Goal: Information Seeking & Learning: Learn about a topic

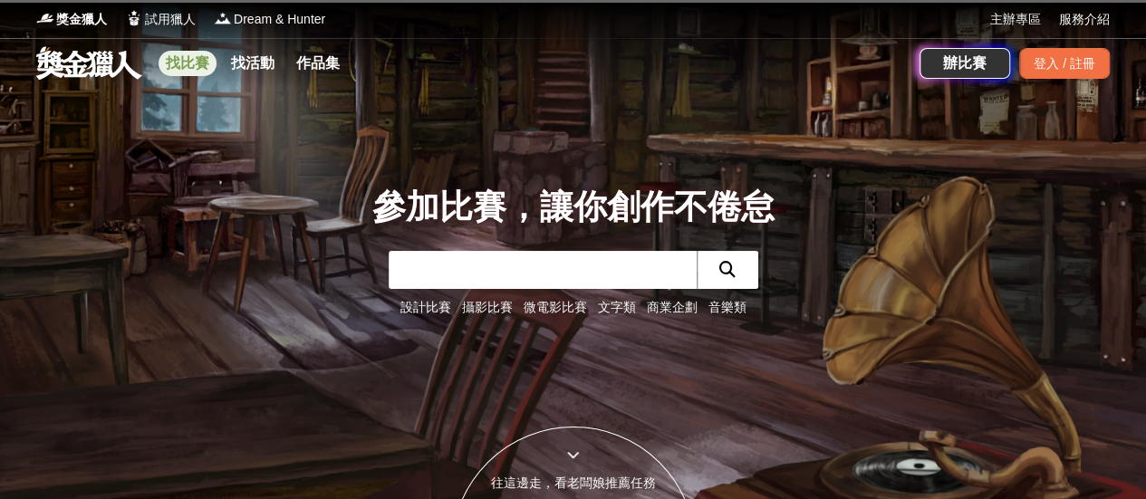
click at [187, 61] on link "找比賽" at bounding box center [188, 63] width 58 height 25
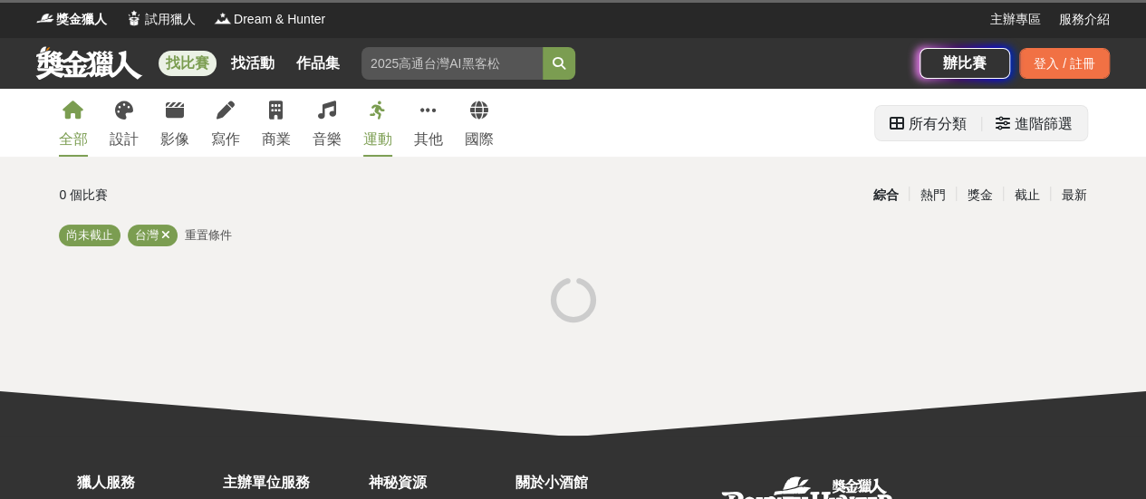
click at [1047, 133] on div "進階篩選" at bounding box center [1044, 124] width 58 height 36
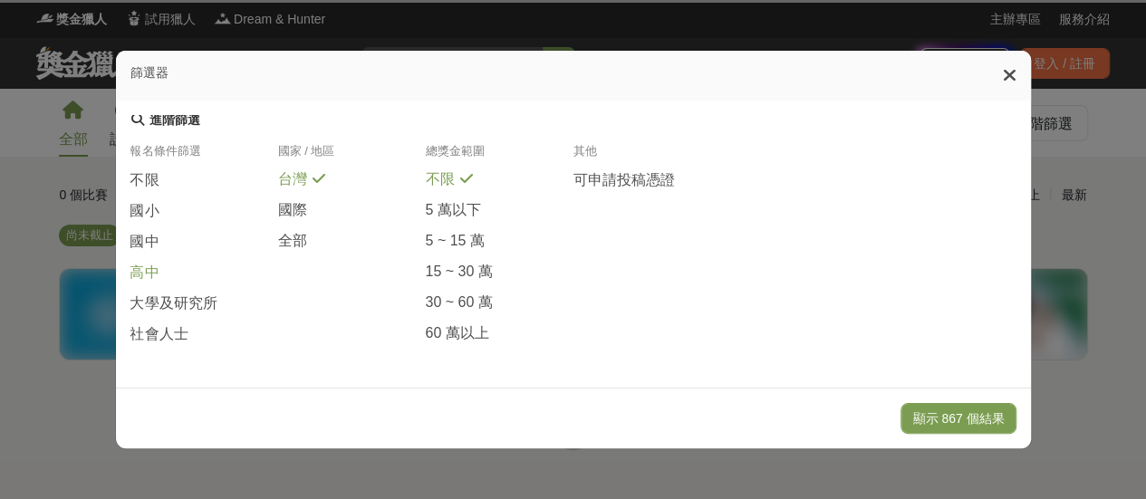
scroll to position [465, 0]
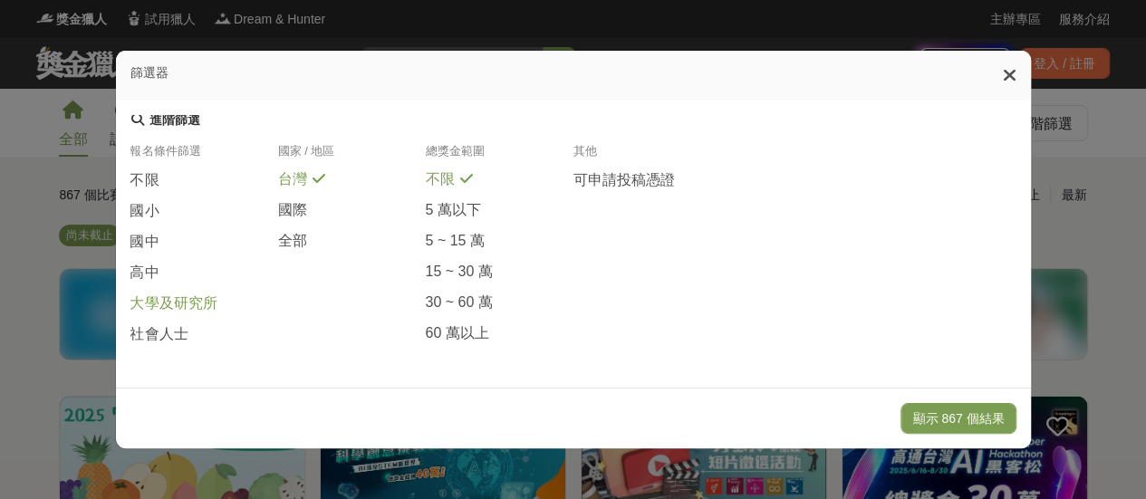
click at [185, 309] on span "大學及研究所" at bounding box center [173, 304] width 87 height 19
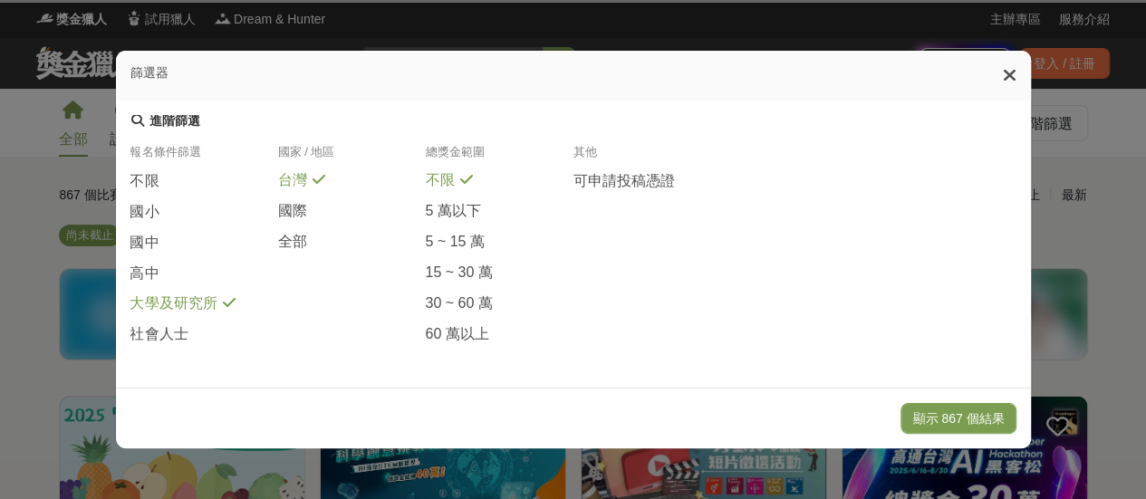
click at [968, 409] on button "顯示 867 個結果" at bounding box center [958, 418] width 115 height 31
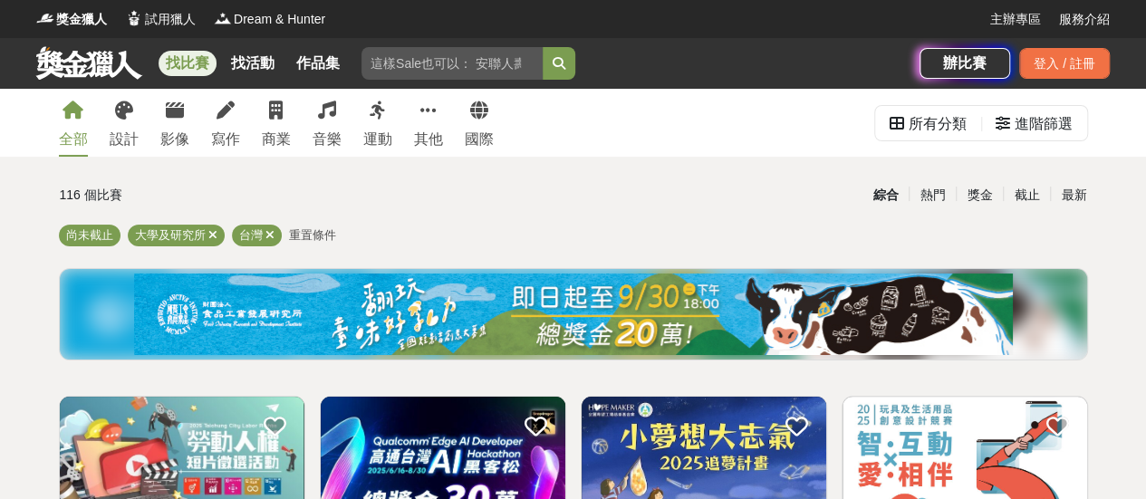
click at [1071, 200] on div "最新" at bounding box center [1073, 195] width 47 height 32
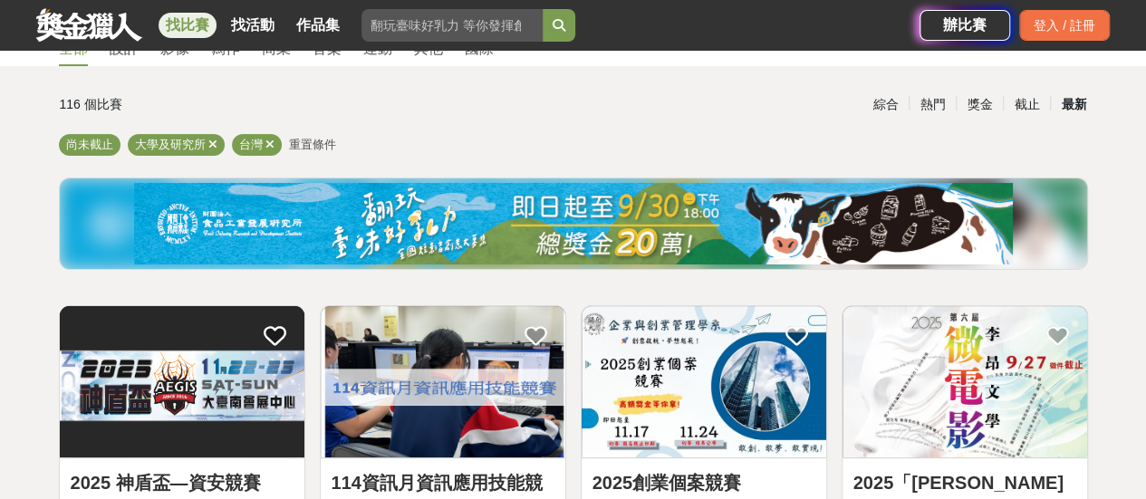
scroll to position [272, 0]
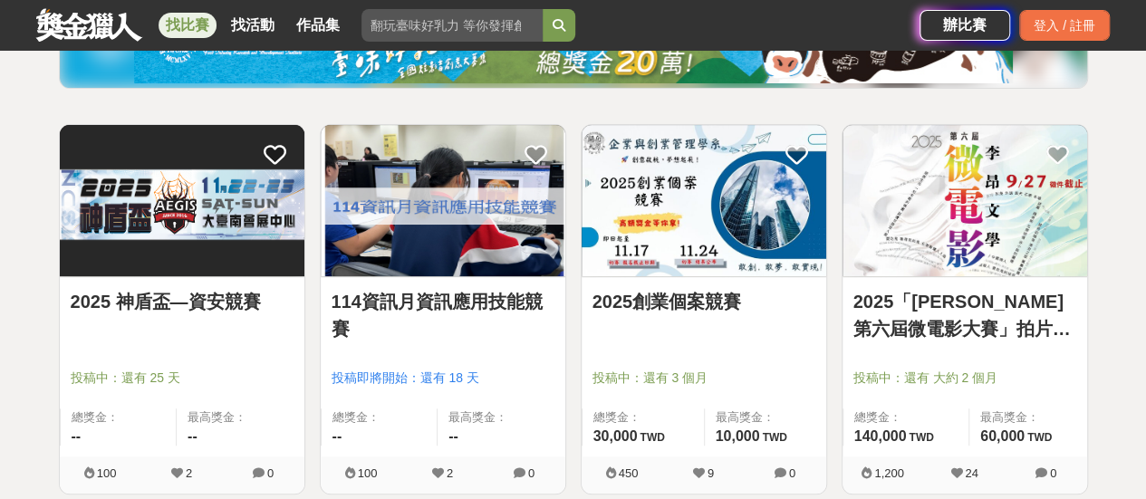
click at [236, 297] on link "2025 神盾盃—資安競賽" at bounding box center [182, 301] width 223 height 27
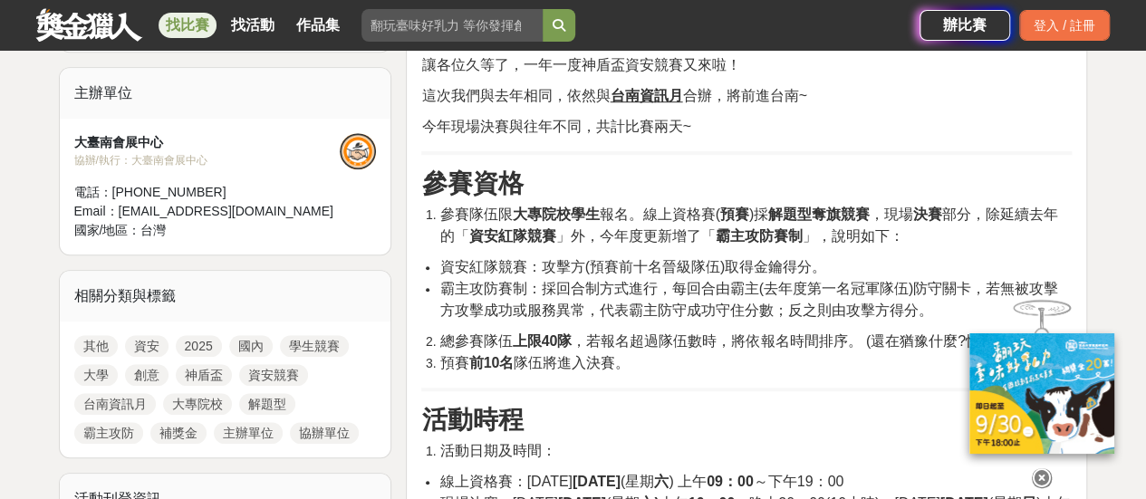
scroll to position [634, 0]
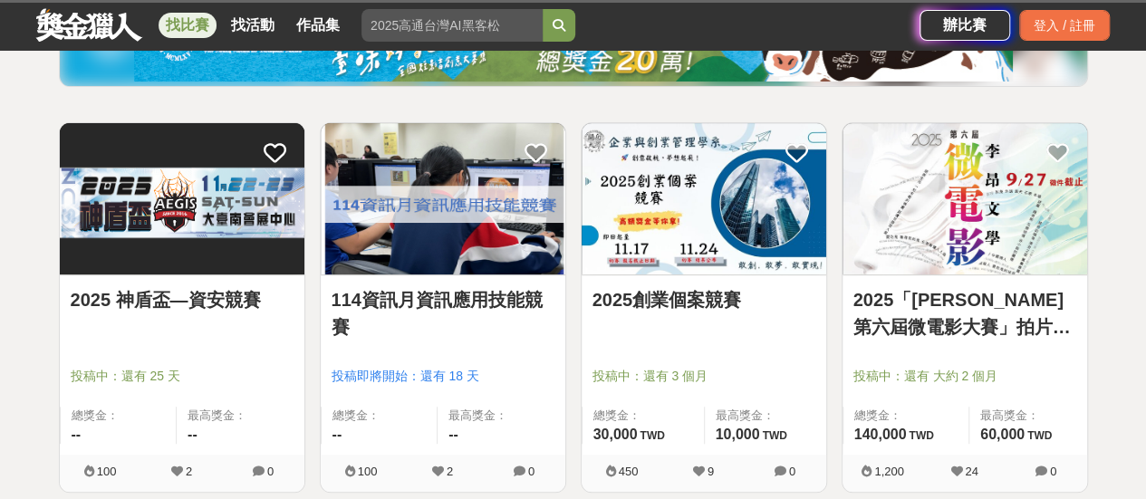
scroll to position [272, 0]
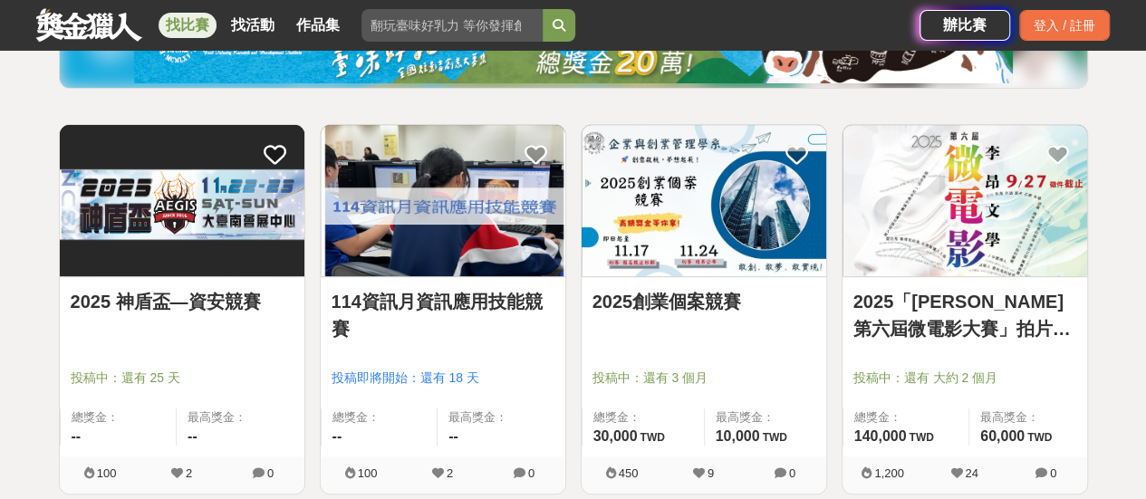
click at [488, 304] on link "114資訊月資訊應用技能競賽" at bounding box center [443, 315] width 223 height 54
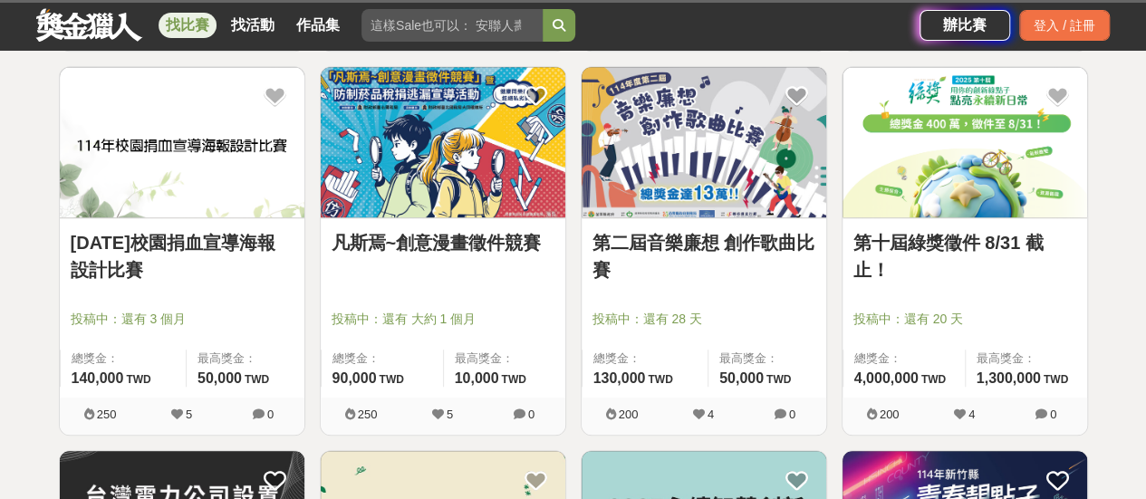
scroll to position [725, 0]
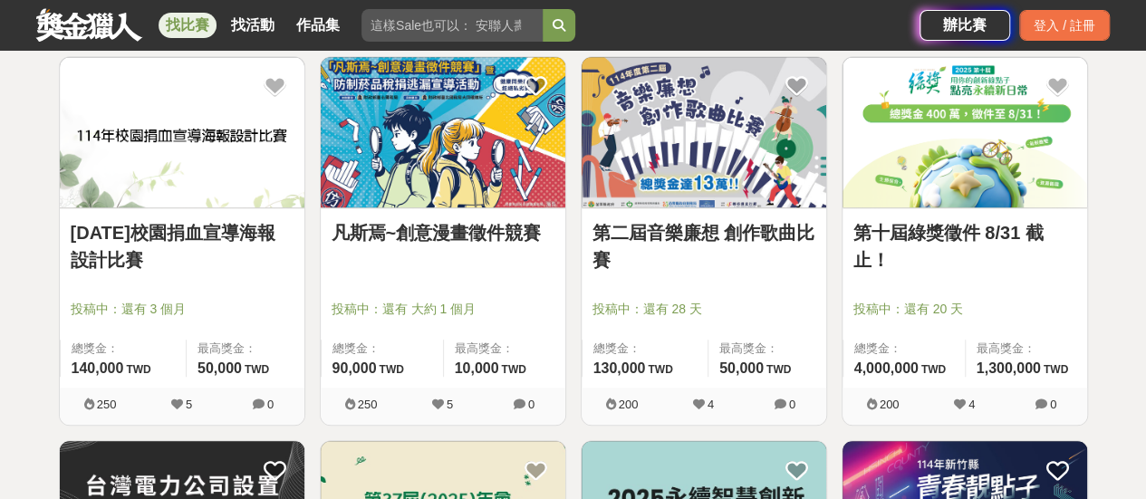
click at [245, 237] on link "[DATE]校園捐血宣導海報設計比賽" at bounding box center [182, 246] width 223 height 54
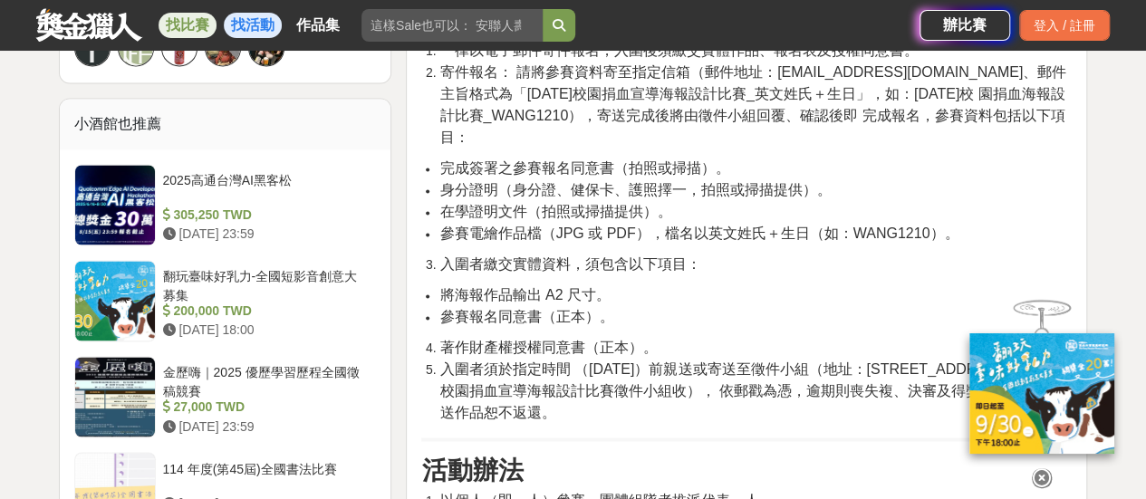
scroll to position [1269, 0]
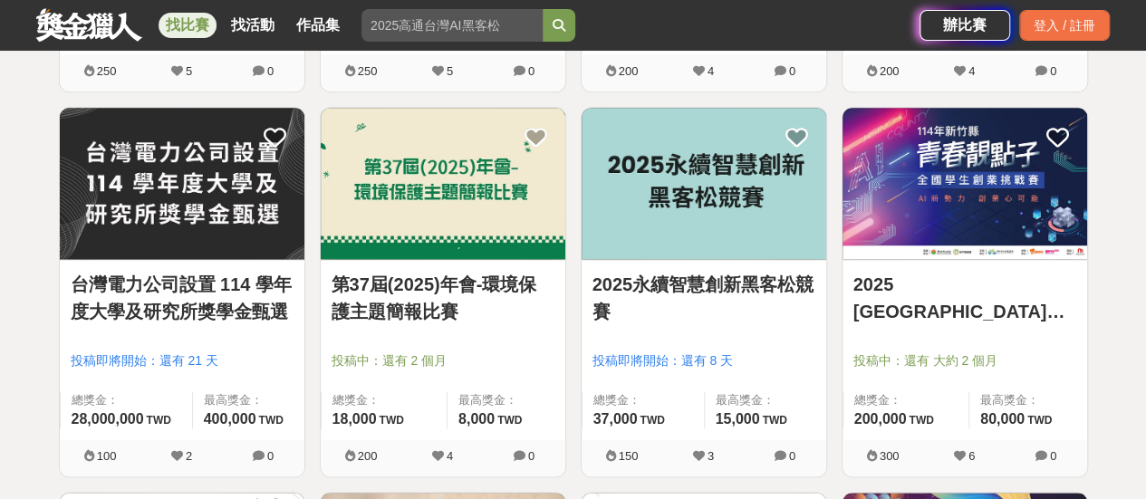
scroll to position [1087, 0]
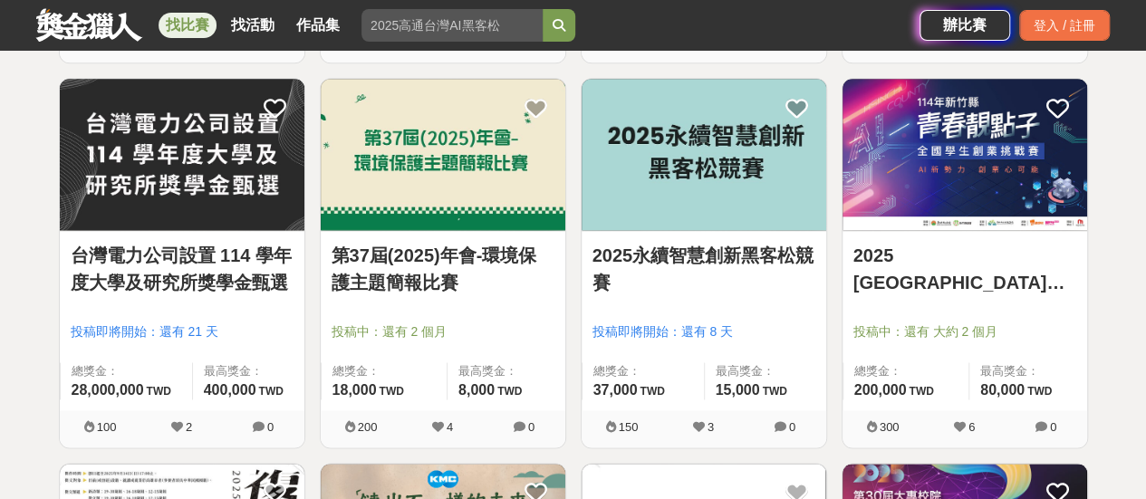
click at [211, 283] on link "台灣電力公司設置 114 學年度大學及研究所獎學金甄選" at bounding box center [182, 269] width 223 height 54
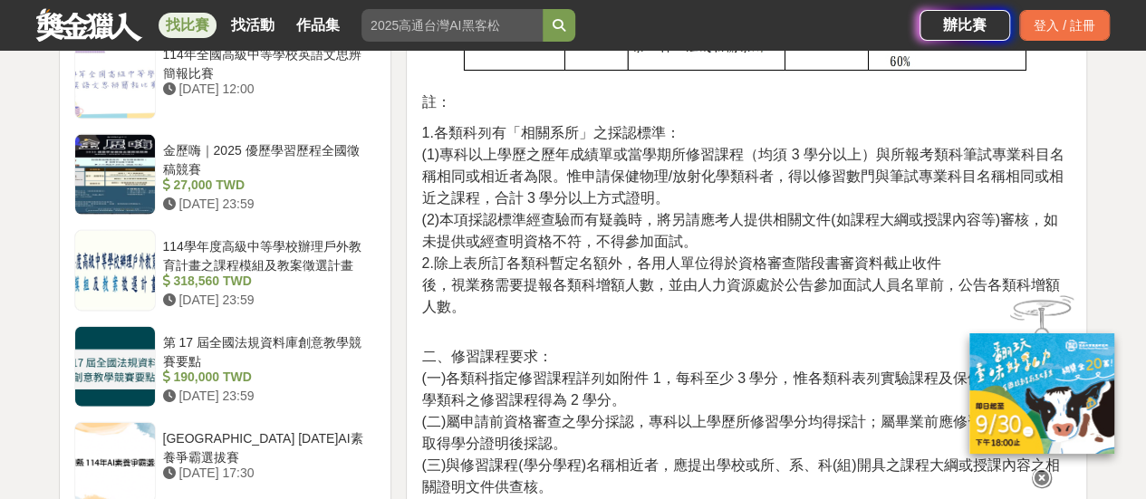
scroll to position [1903, 0]
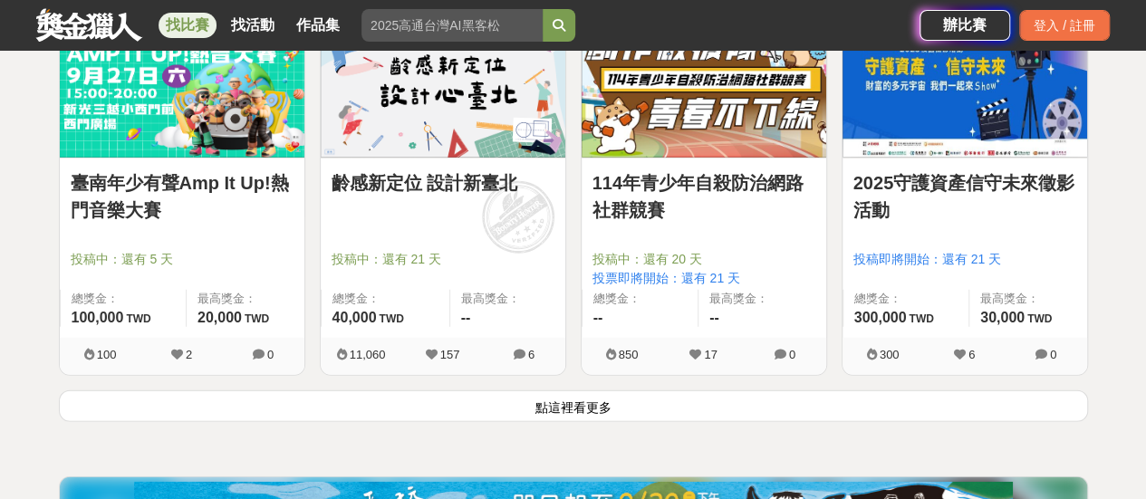
scroll to position [2356, 0]
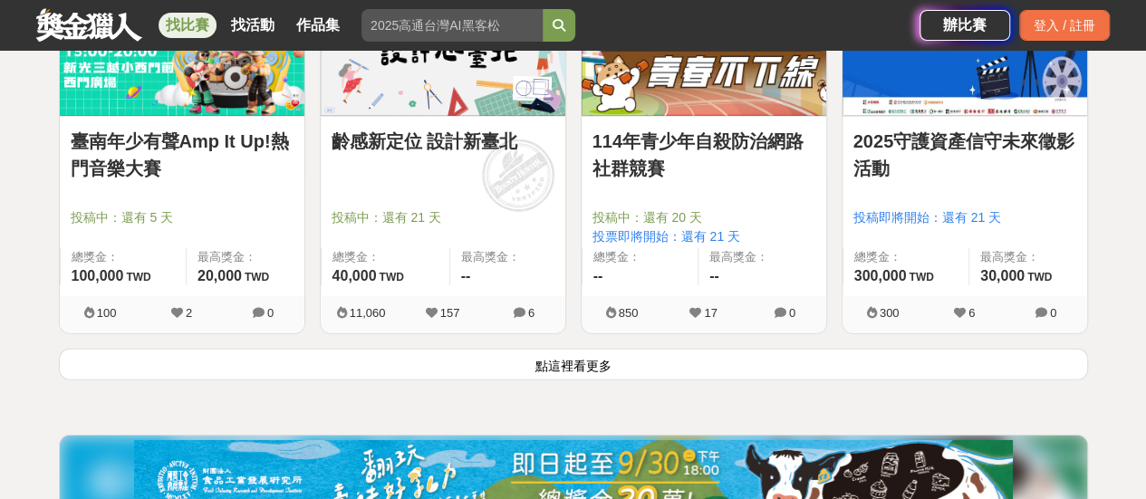
click at [642, 360] on button "點這裡看更多" at bounding box center [573, 365] width 1029 height 32
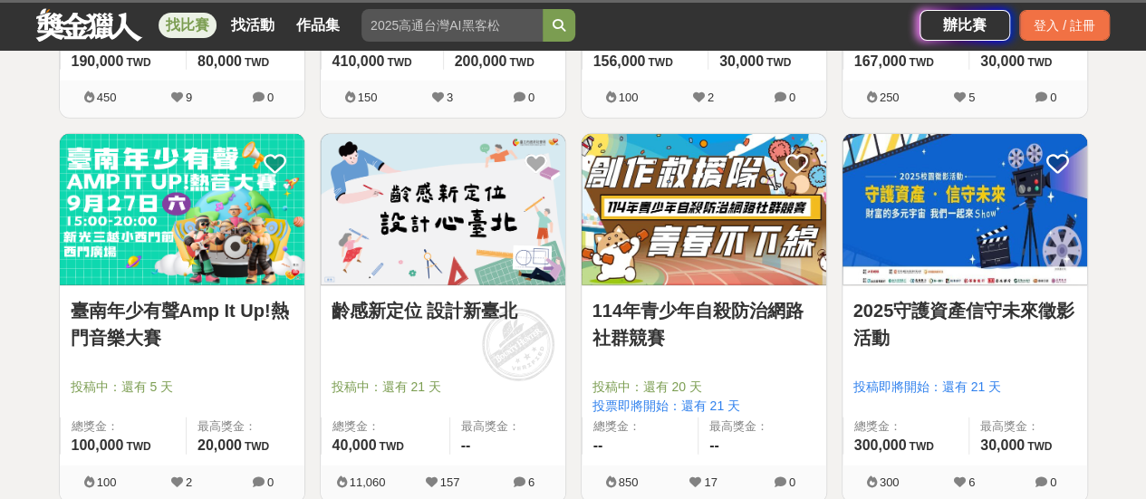
scroll to position [2266, 0]
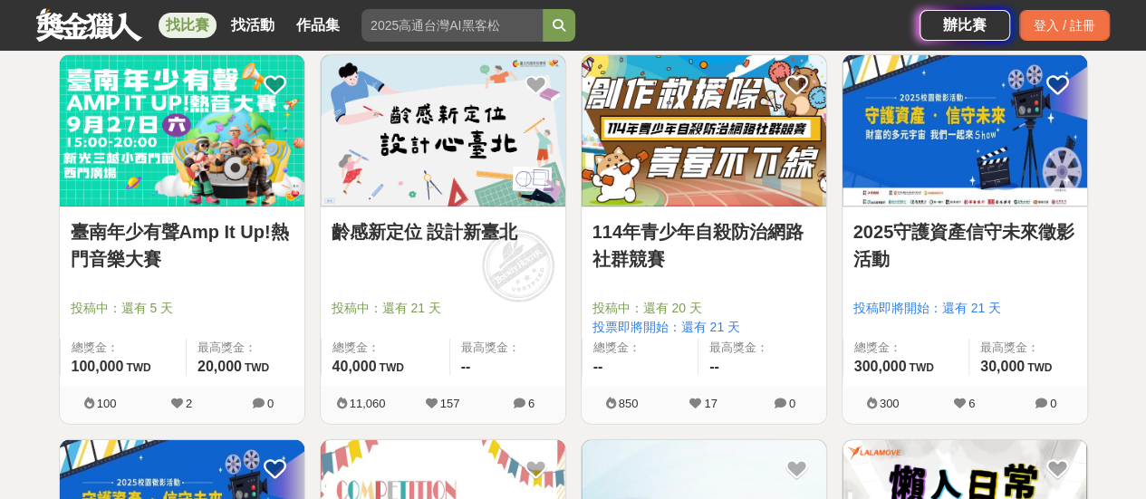
click at [731, 229] on link "114年青少年自殺防治網路社群競賽" at bounding box center [704, 245] width 223 height 54
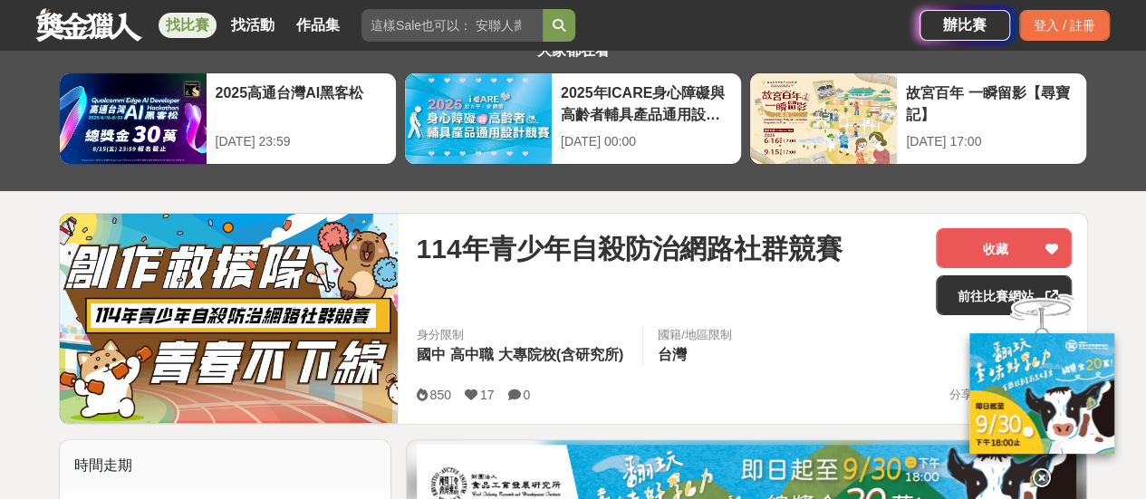
scroll to position [181, 0]
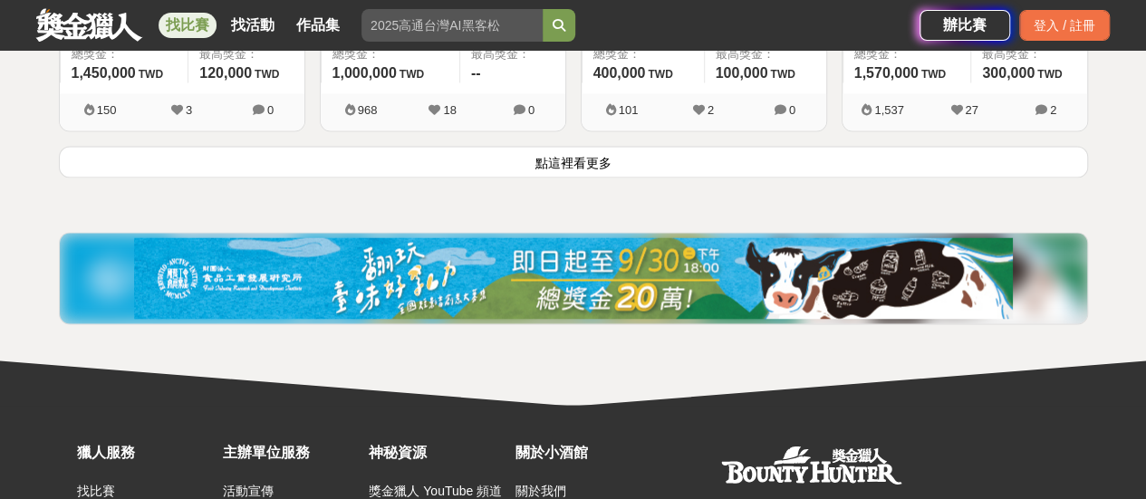
scroll to position [4803, 0]
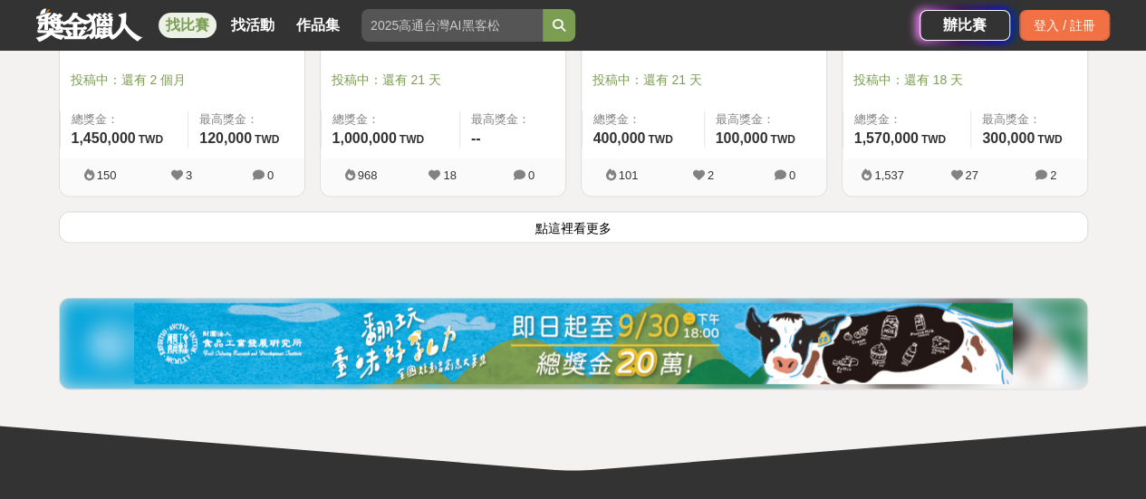
click at [663, 224] on button "點這裡看更多" at bounding box center [573, 227] width 1029 height 32
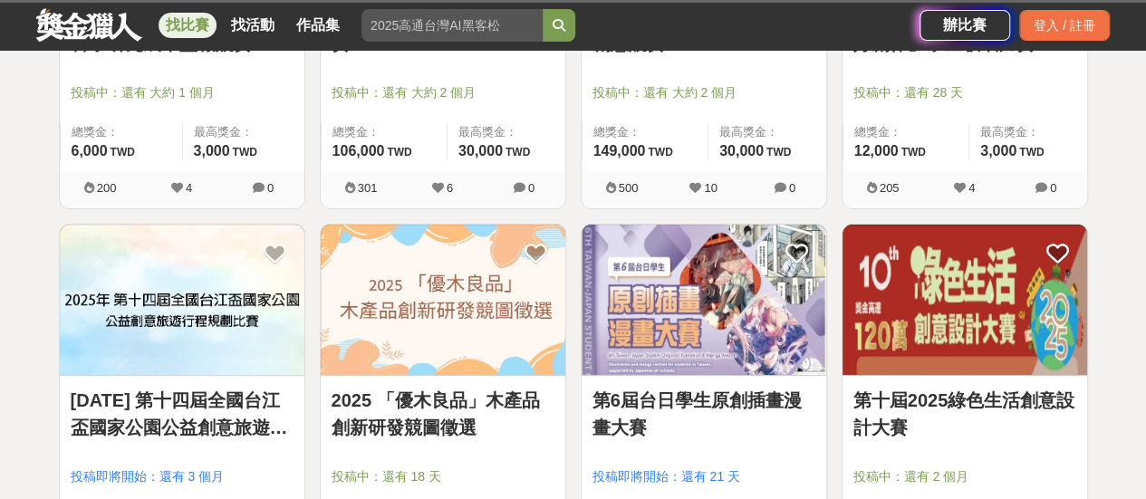
scroll to position [3516, 0]
